Goal: Use online tool/utility: Utilize a website feature to perform a specific function

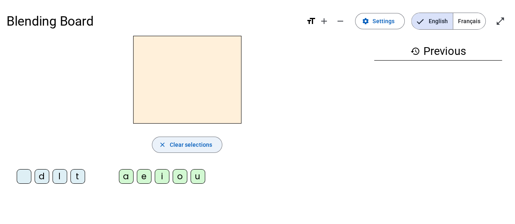
click at [198, 146] on span "Clear selections" at bounding box center [190, 145] width 43 height 10
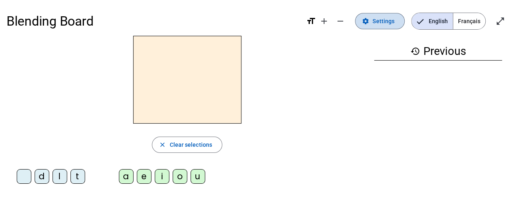
click at [376, 20] on span "Settings" at bounding box center [384, 21] width 22 height 10
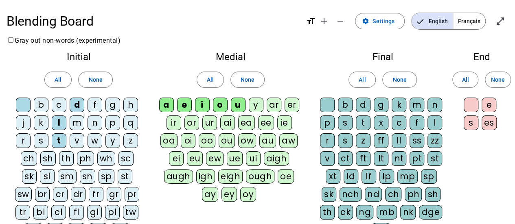
click at [74, 122] on div "m" at bounding box center [77, 123] width 15 height 15
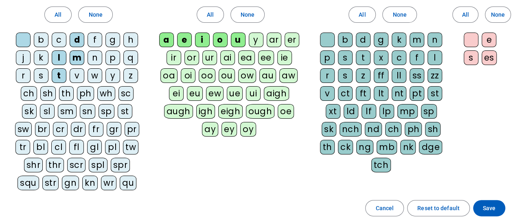
scroll to position [68, 0]
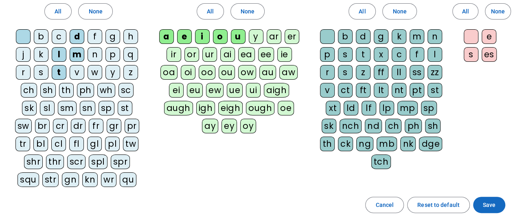
click at [496, 205] on span at bounding box center [489, 206] width 32 height 20
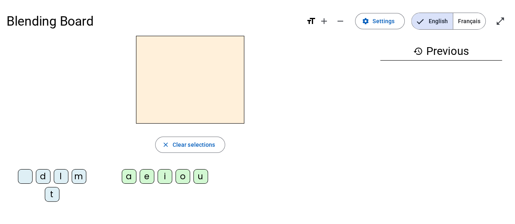
click at [44, 180] on div "d" at bounding box center [43, 176] width 15 height 15
click at [129, 180] on div "a" at bounding box center [129, 176] width 15 height 15
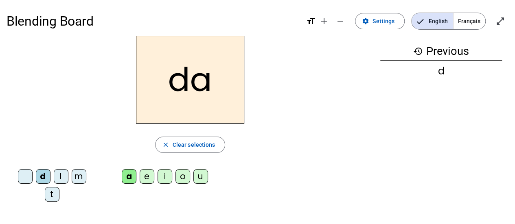
click at [61, 179] on div "l" at bounding box center [61, 176] width 15 height 15
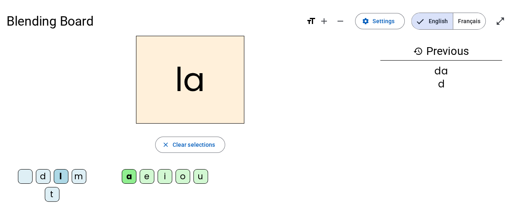
click at [81, 178] on div "m" at bounding box center [79, 176] width 15 height 15
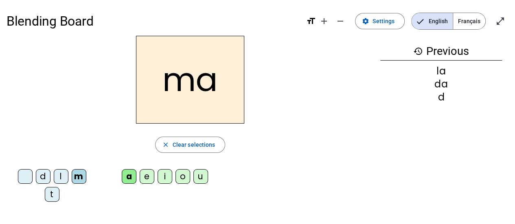
click at [54, 195] on div "t" at bounding box center [52, 194] width 15 height 15
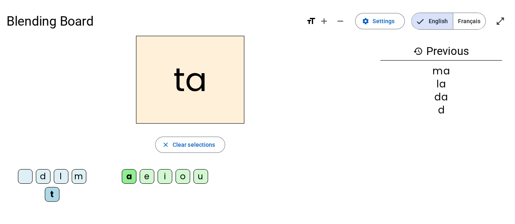
click at [147, 178] on div "e" at bounding box center [147, 176] width 15 height 15
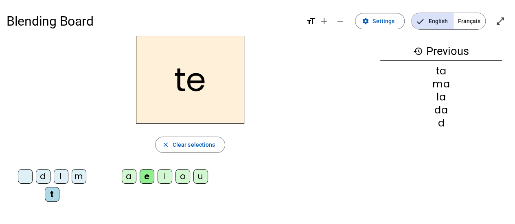
click at [76, 178] on div "m" at bounding box center [79, 176] width 15 height 15
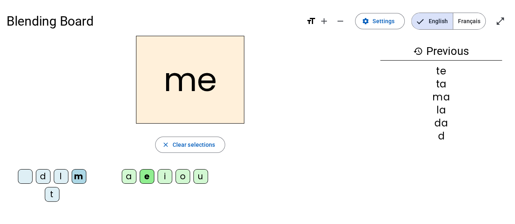
click at [63, 179] on div "l" at bounding box center [61, 176] width 15 height 15
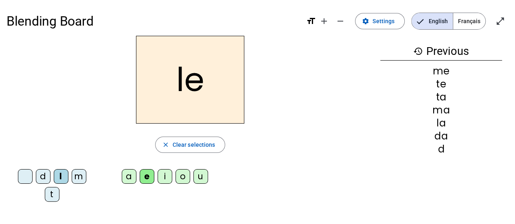
click at [44, 177] on div "d" at bounding box center [43, 176] width 15 height 15
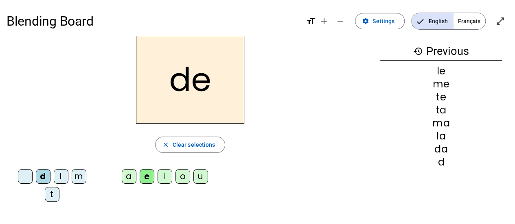
click at [168, 176] on div "i" at bounding box center [165, 176] width 15 height 15
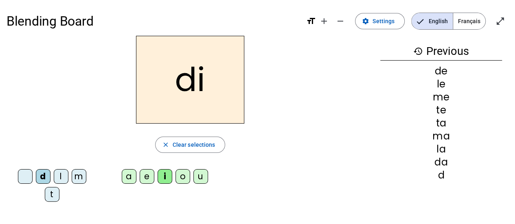
click at [63, 177] on div "l" at bounding box center [61, 176] width 15 height 15
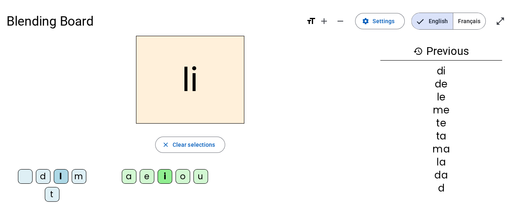
click at [82, 178] on div "m" at bounding box center [79, 176] width 15 height 15
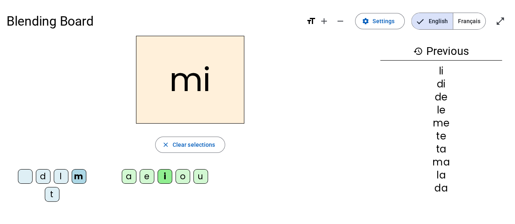
click at [49, 195] on div "t" at bounding box center [52, 194] width 15 height 15
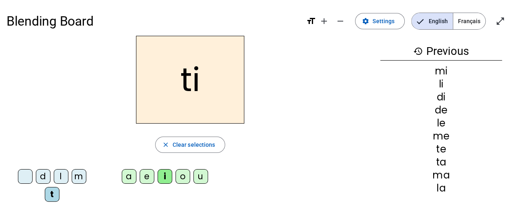
click at [186, 178] on div "o" at bounding box center [183, 176] width 15 height 15
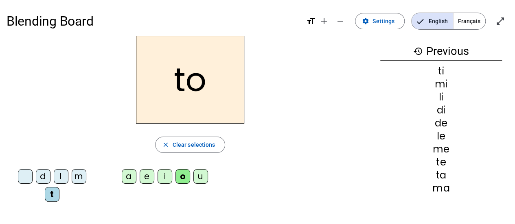
click at [81, 176] on div "m" at bounding box center [79, 176] width 15 height 15
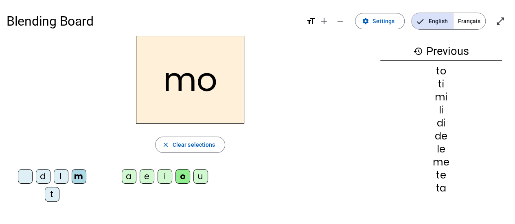
click at [61, 180] on div "l" at bounding box center [61, 176] width 15 height 15
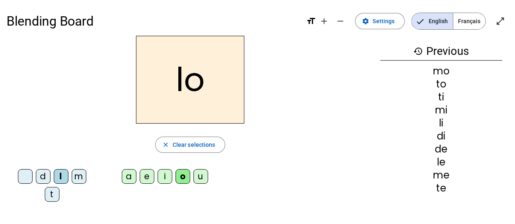
click at [43, 176] on div "d" at bounding box center [43, 176] width 15 height 15
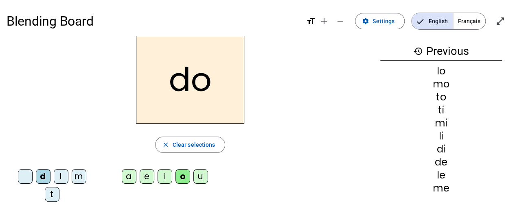
click at [200, 179] on div "u" at bounding box center [201, 176] width 15 height 15
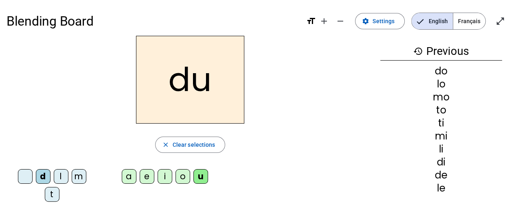
click at [59, 176] on div "l" at bounding box center [61, 176] width 15 height 15
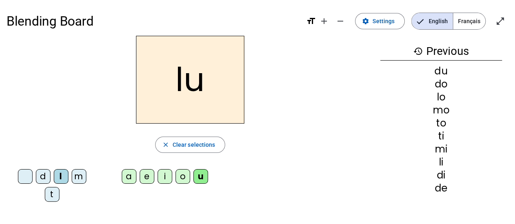
click at [79, 180] on div "m" at bounding box center [79, 176] width 15 height 15
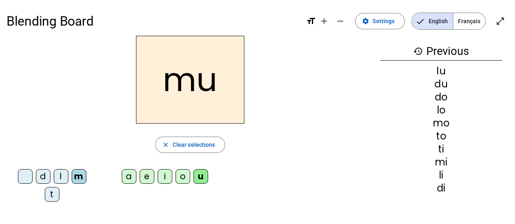
click at [51, 196] on div "t" at bounding box center [52, 194] width 15 height 15
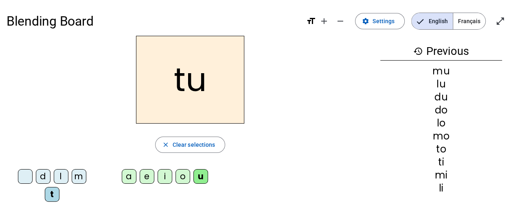
click at [80, 177] on div "m" at bounding box center [79, 176] width 15 height 15
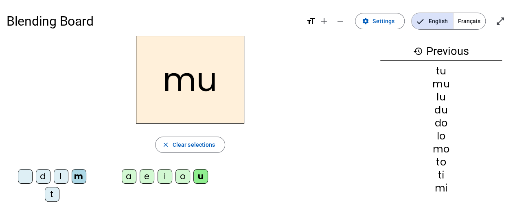
click at [51, 198] on div "t" at bounding box center [52, 194] width 15 height 15
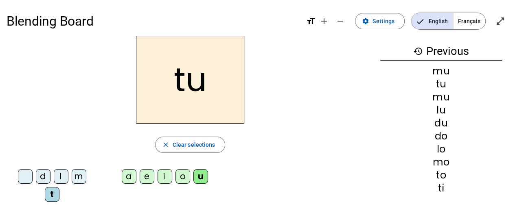
click at [79, 177] on div "m" at bounding box center [79, 176] width 15 height 15
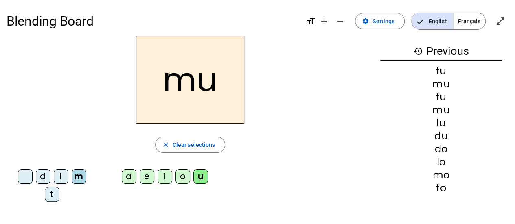
click at [48, 196] on div "t" at bounding box center [52, 194] width 15 height 15
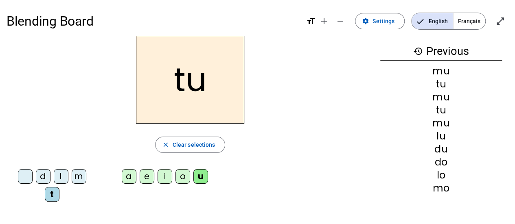
click at [77, 171] on div "m" at bounding box center [79, 176] width 15 height 15
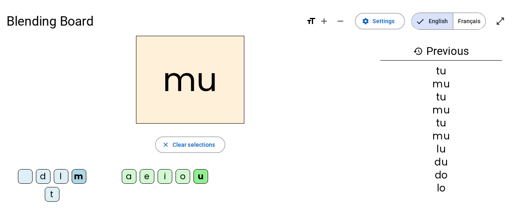
click at [60, 195] on letter-bubble "t" at bounding box center [54, 196] width 18 height 18
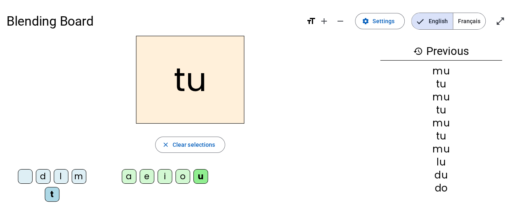
click at [79, 175] on div "m" at bounding box center [79, 176] width 15 height 15
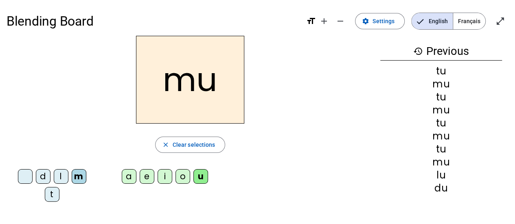
click at [59, 192] on div "t" at bounding box center [52, 194] width 15 height 15
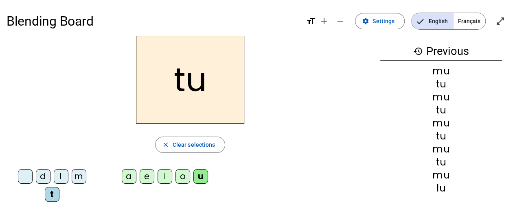
click at [185, 178] on div "o" at bounding box center [183, 176] width 15 height 15
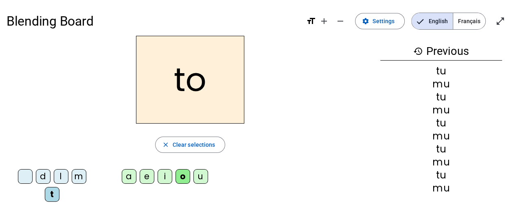
click at [62, 178] on div "l" at bounding box center [61, 176] width 15 height 15
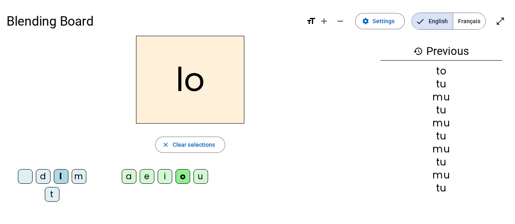
click at [128, 180] on div "a" at bounding box center [129, 176] width 15 height 15
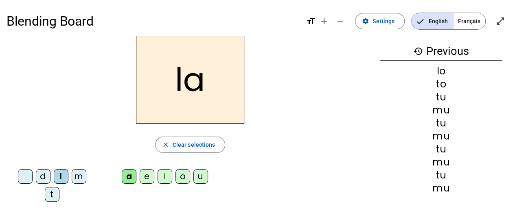
click at [44, 179] on div "d" at bounding box center [43, 176] width 15 height 15
